Goal: Transaction & Acquisition: Purchase product/service

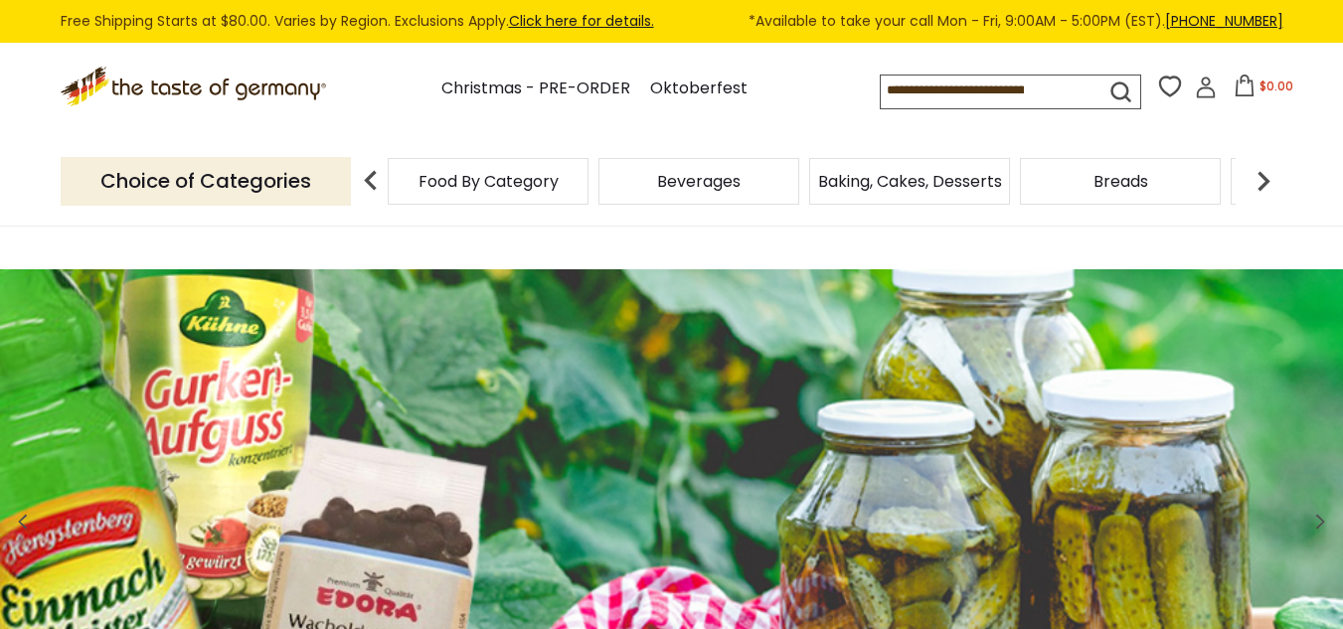
click at [1203, 87] on icon at bounding box center [1206, 82] width 9 height 9
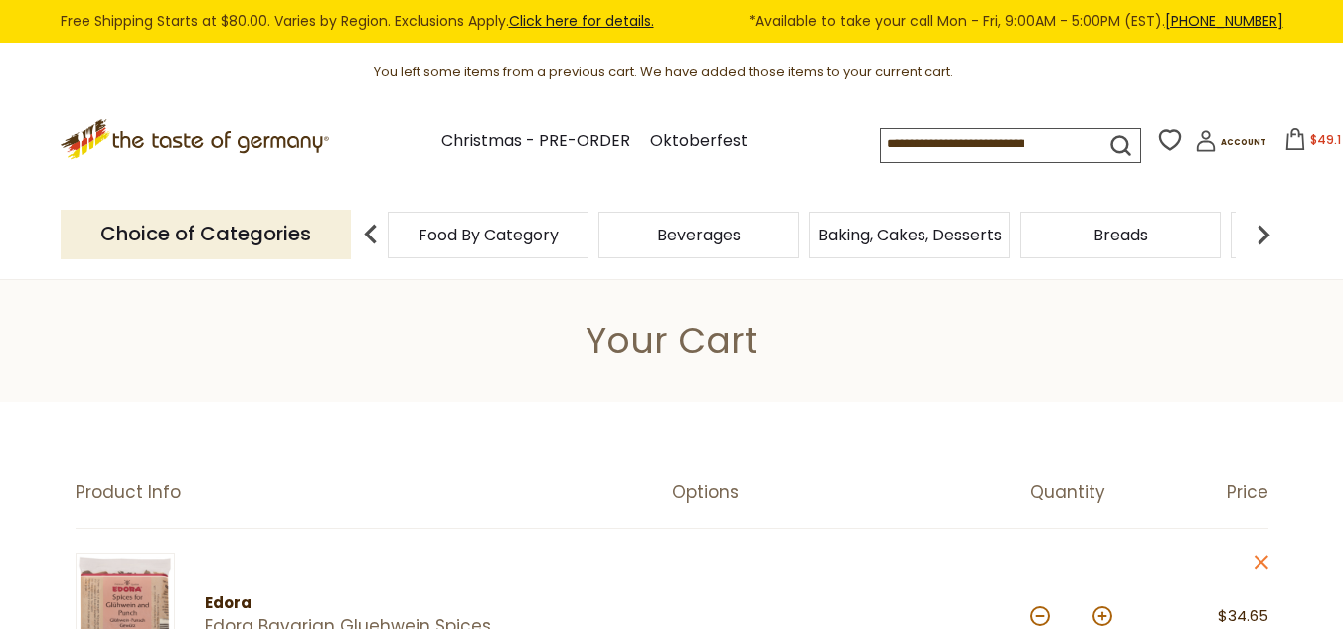
click at [260, 143] on icon ".st0{fill:#EDD300;} .st1{fill:#D33E21;}" at bounding box center [195, 139] width 269 height 41
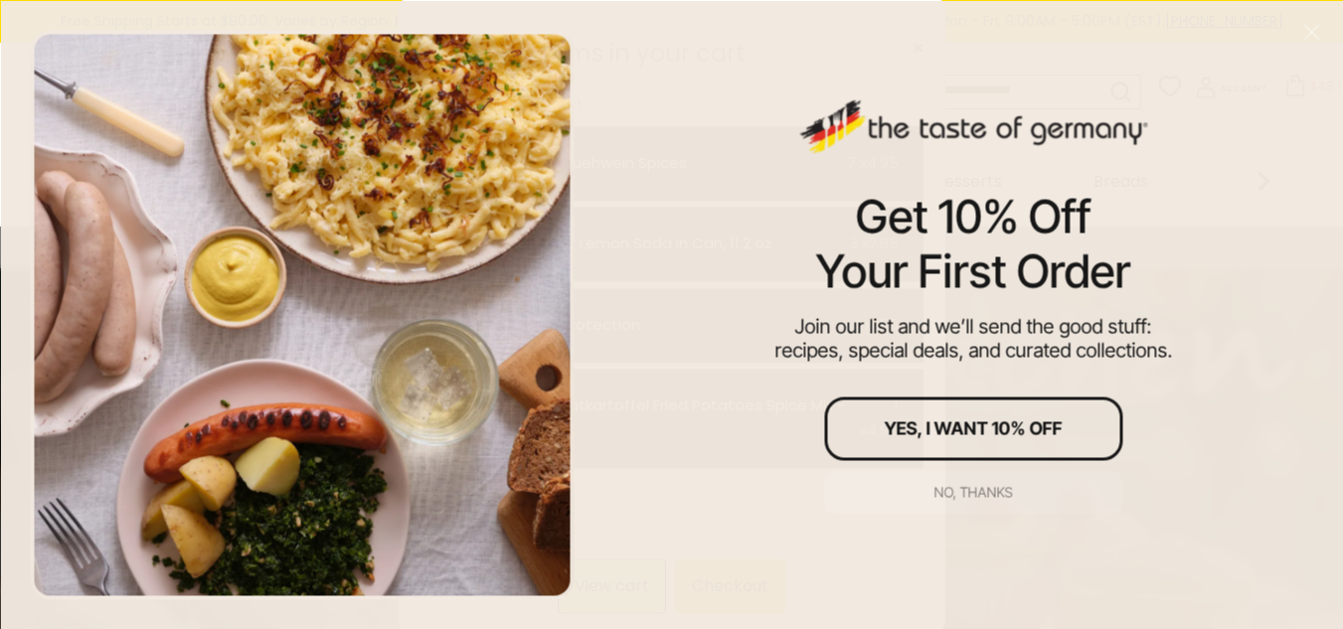
click at [944, 494] on div "No, thanks" at bounding box center [974, 492] width 79 height 14
